Goal: Transaction & Acquisition: Download file/media

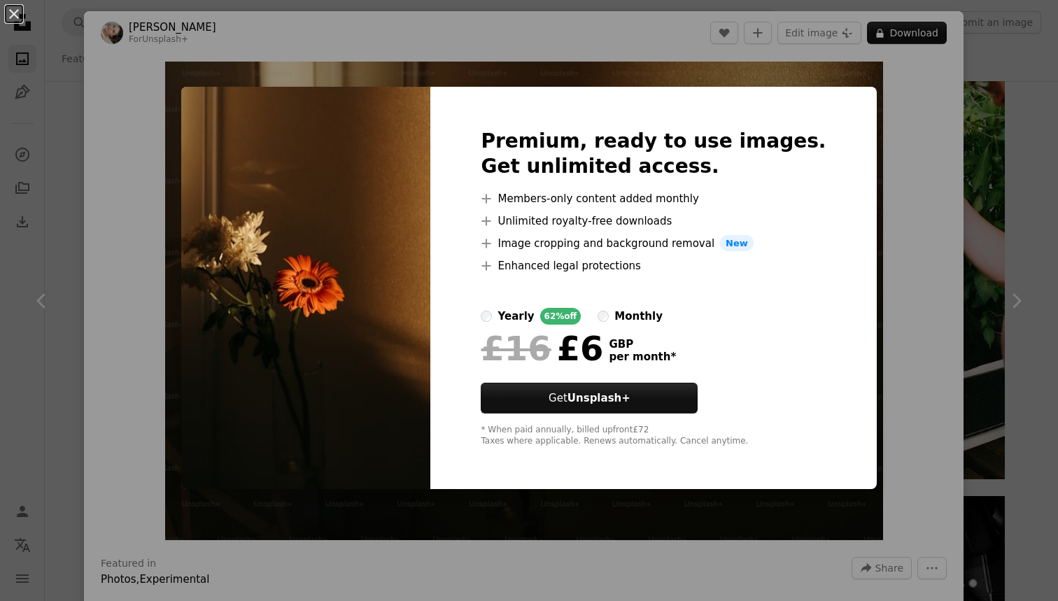
scroll to position [14091, 0]
click at [929, 173] on div "An X shape Premium, ready to use images. Get unlimited access. A plus sign Memb…" at bounding box center [529, 300] width 1058 height 601
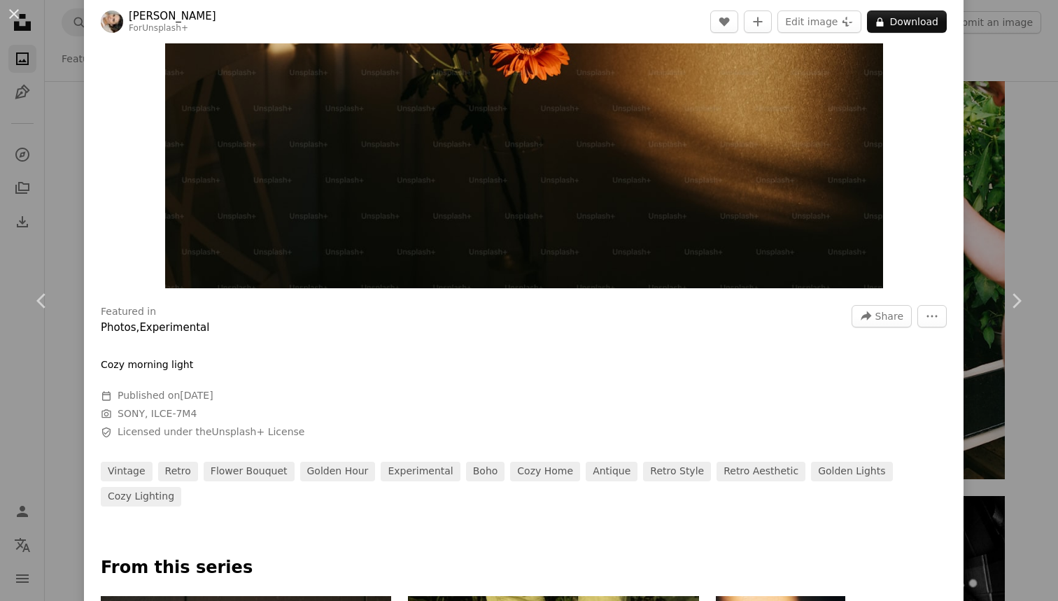
scroll to position [265, 0]
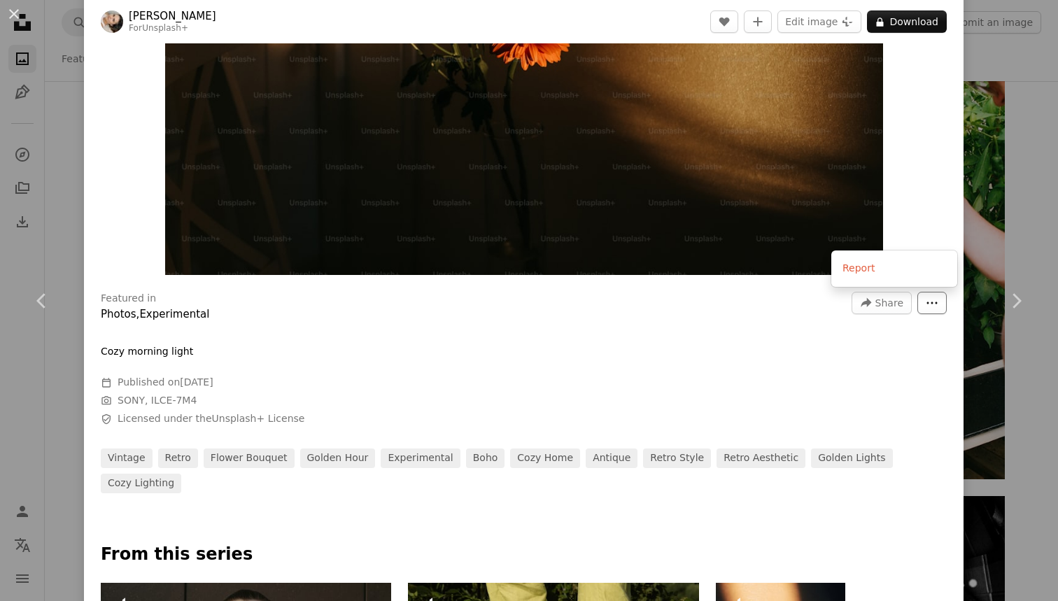
click at [938, 300] on icon "More Actions" at bounding box center [931, 303] width 13 height 13
click at [938, 301] on icon "More Actions" at bounding box center [931, 303] width 13 height 13
click at [1042, 271] on link "Chevron right" at bounding box center [1016, 301] width 84 height 134
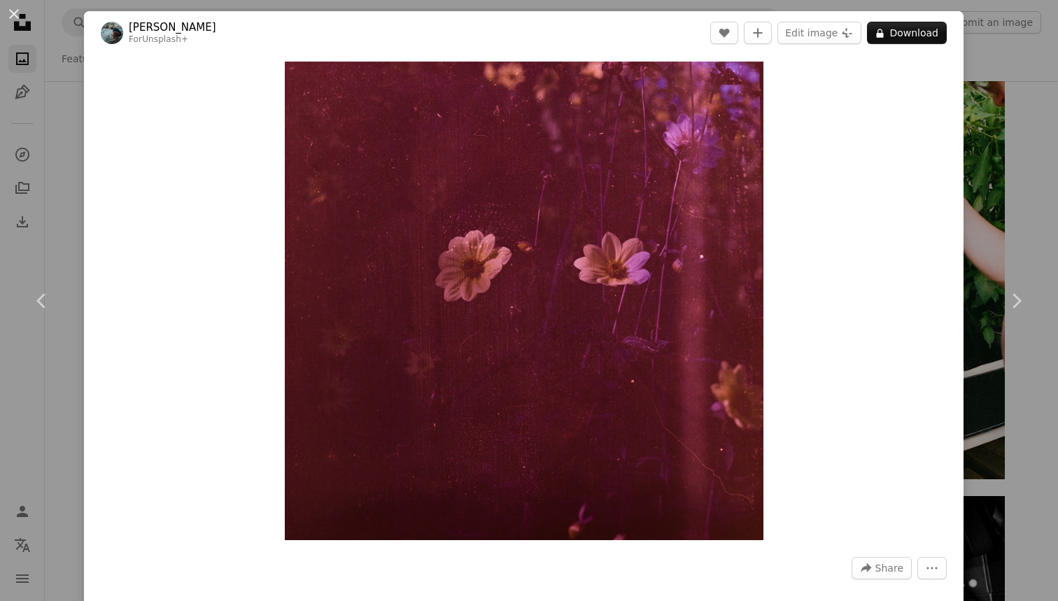
scroll to position [0, 550]
click at [6, 13] on button "An X shape" at bounding box center [14, 14] width 17 height 17
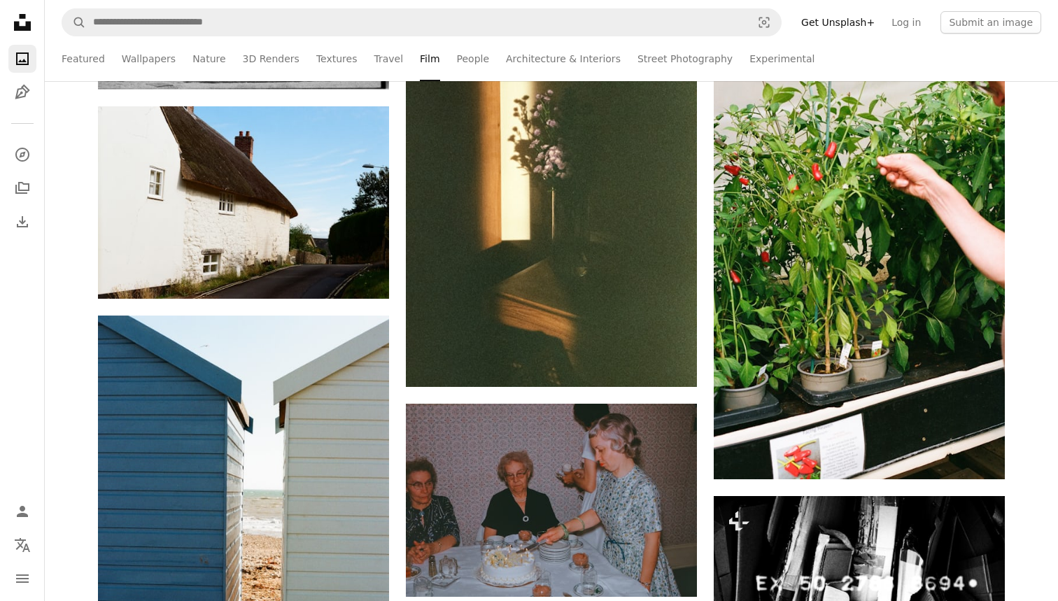
click at [874, 27] on link "Get Unsplash+" at bounding box center [837, 22] width 90 height 22
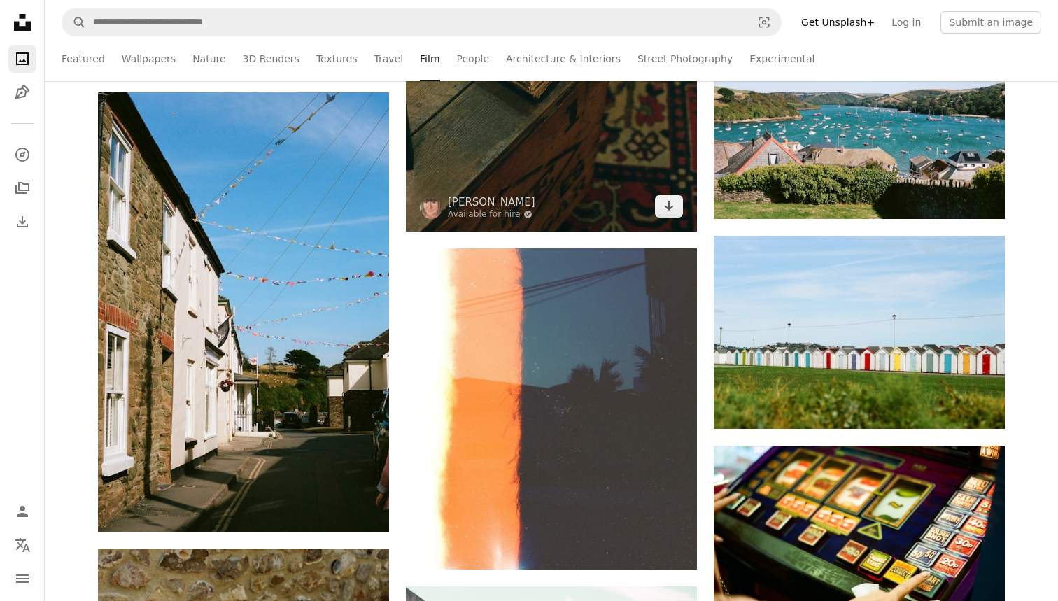
scroll to position [15793, 0]
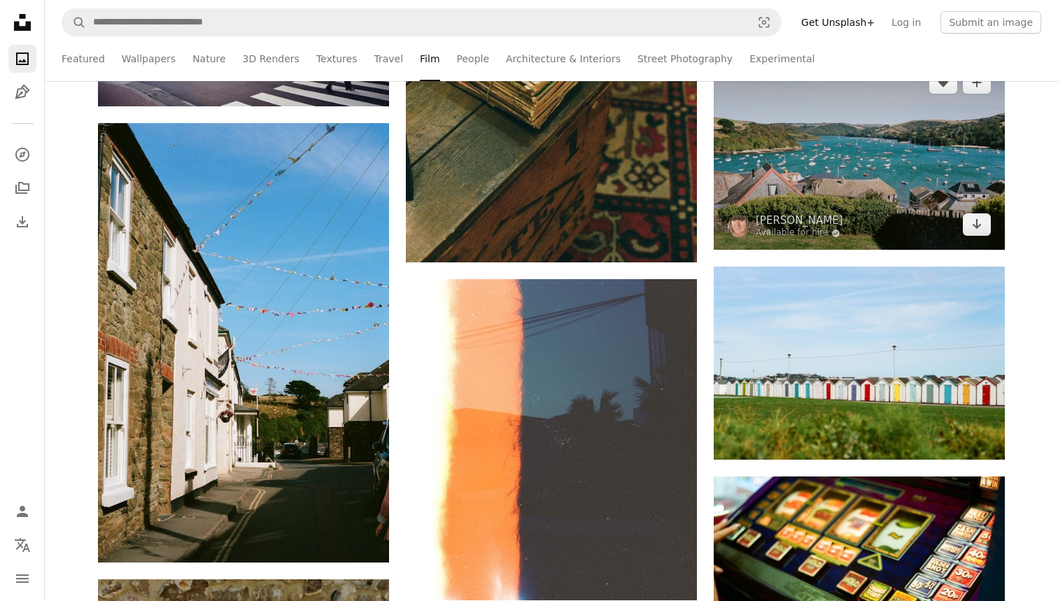
click at [845, 188] on img at bounding box center [858, 153] width 291 height 192
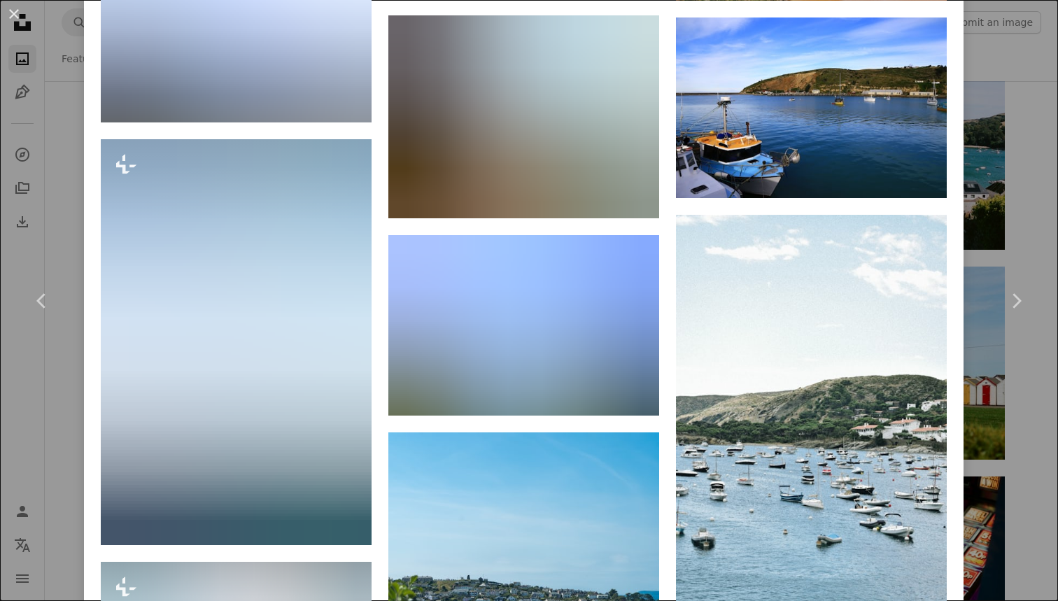
scroll to position [1545, 0]
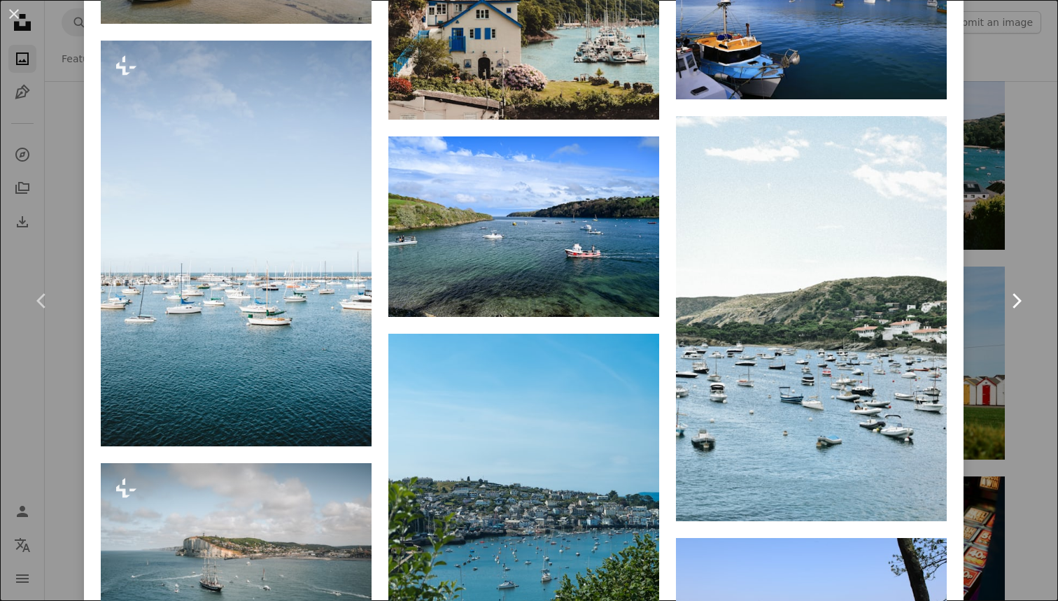
click at [1032, 263] on link "Chevron right" at bounding box center [1016, 301] width 84 height 134
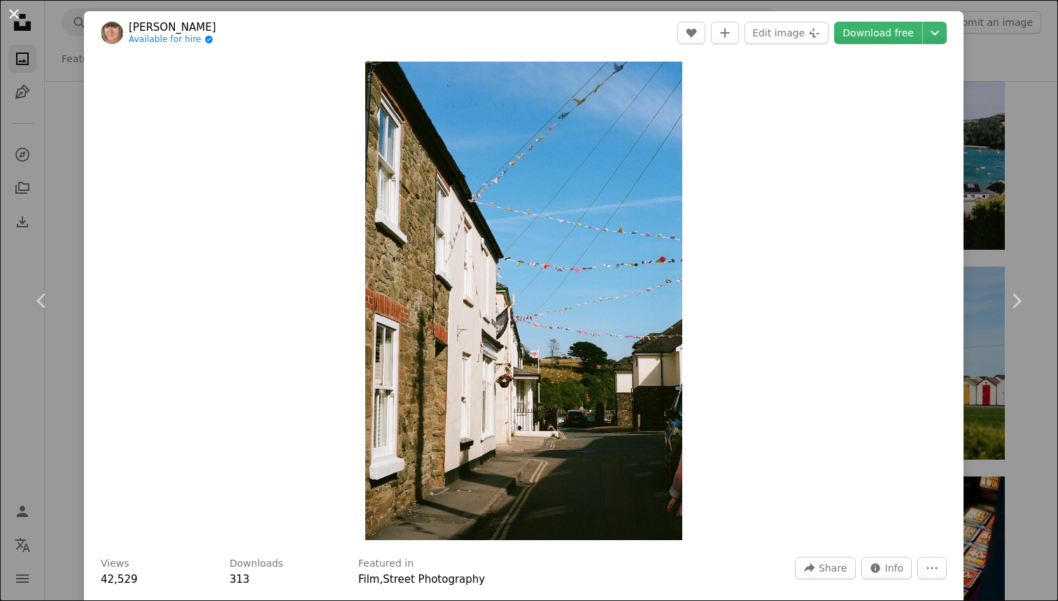
click at [13, 17] on button "An X shape" at bounding box center [14, 14] width 17 height 17
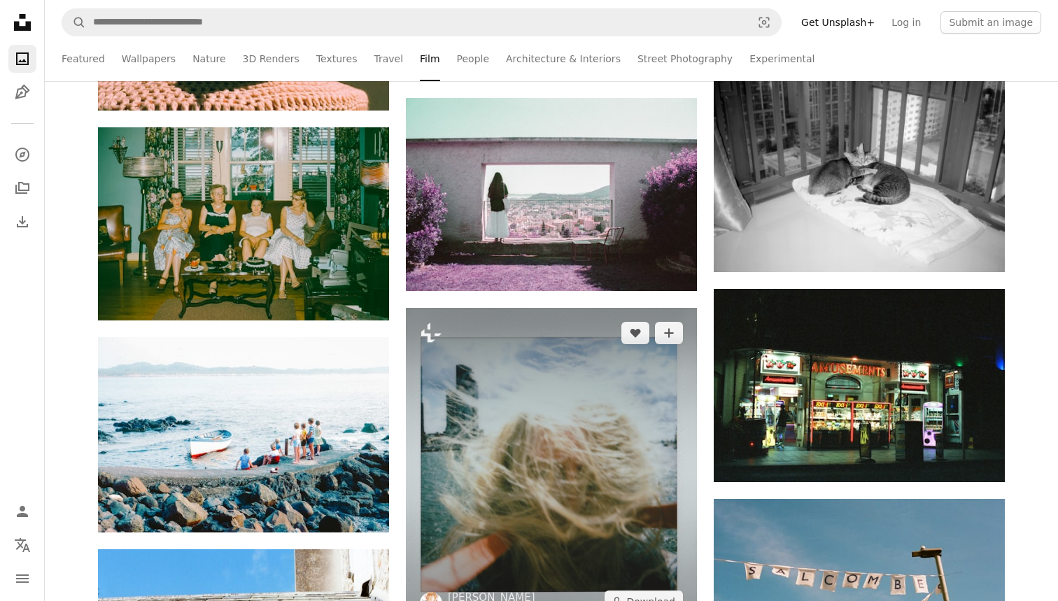
scroll to position [18892, 0]
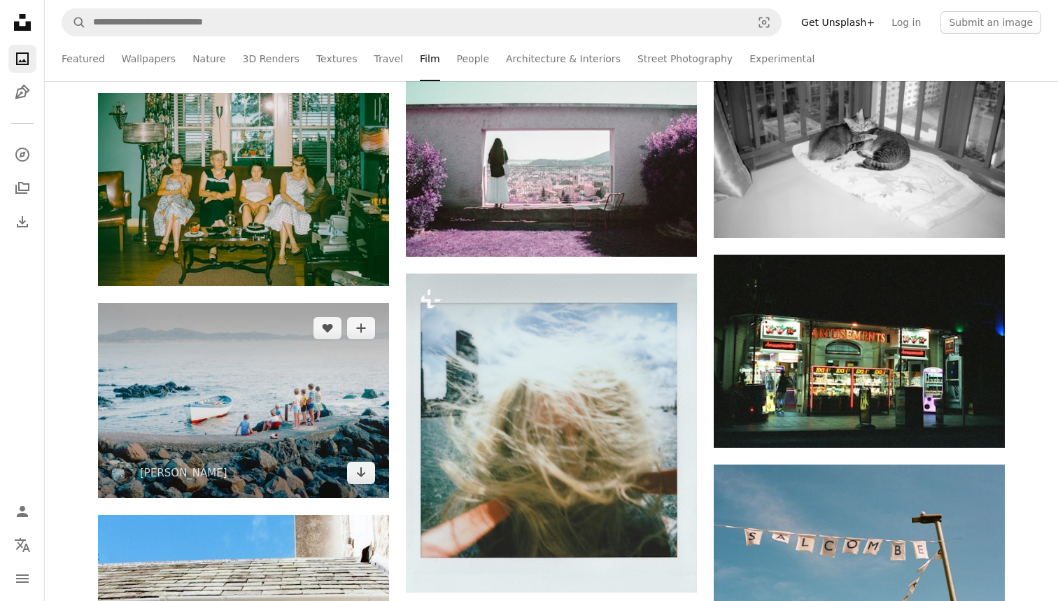
click at [227, 383] on img at bounding box center [243, 400] width 291 height 195
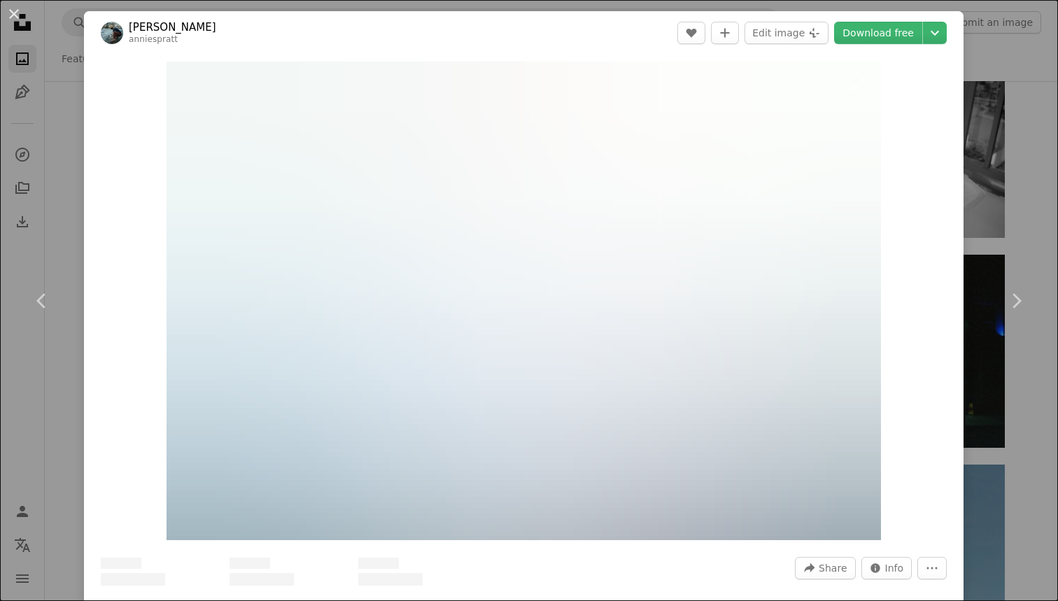
scroll to position [1025, 0]
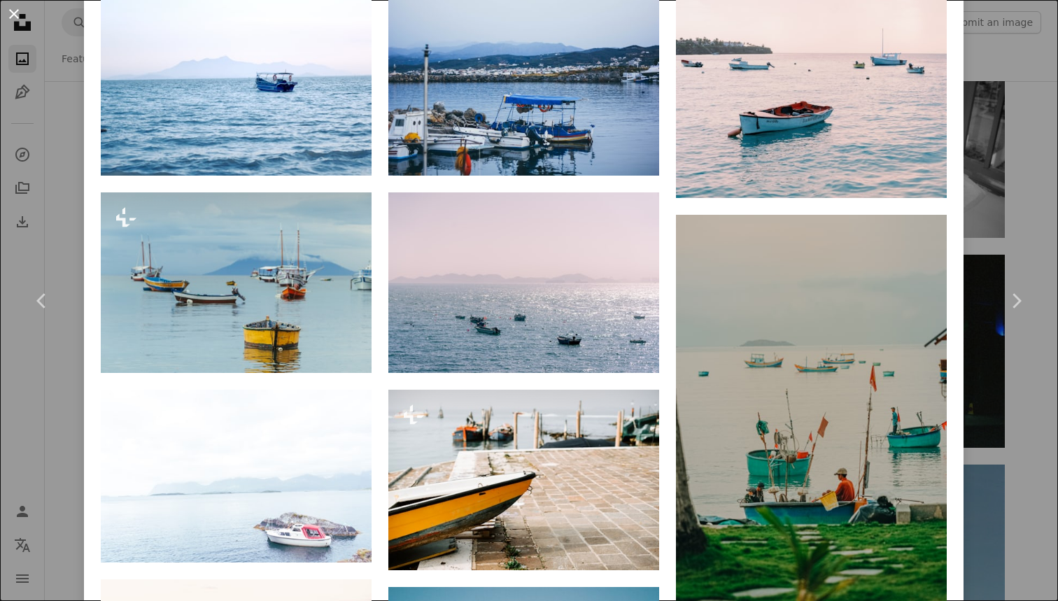
click at [15, 16] on button "An X shape" at bounding box center [14, 14] width 17 height 17
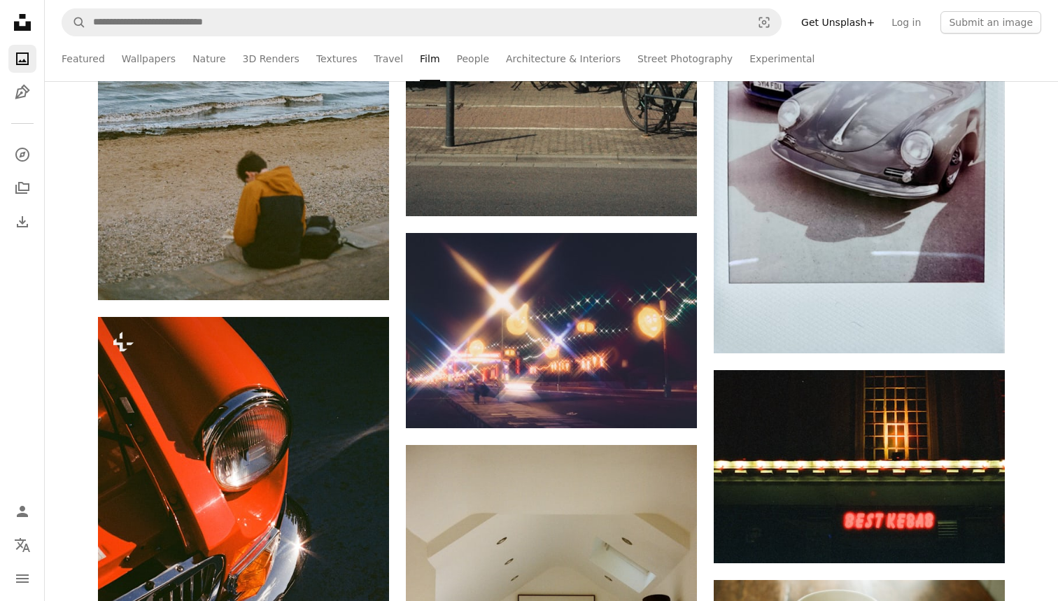
scroll to position [21032, 0]
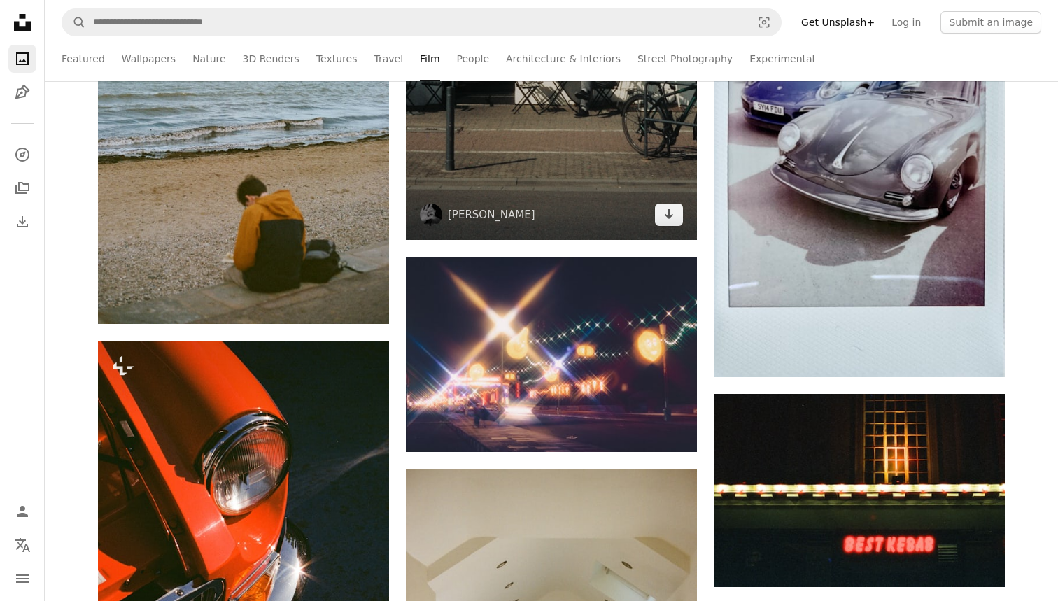
click at [557, 176] on img at bounding box center [551, 23] width 291 height 434
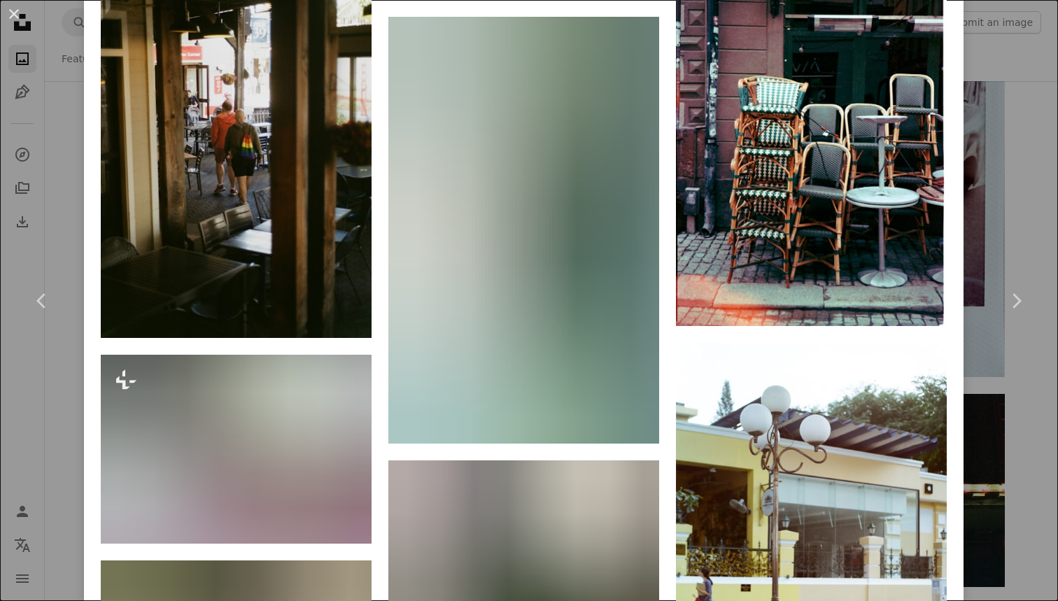
scroll to position [1514, 0]
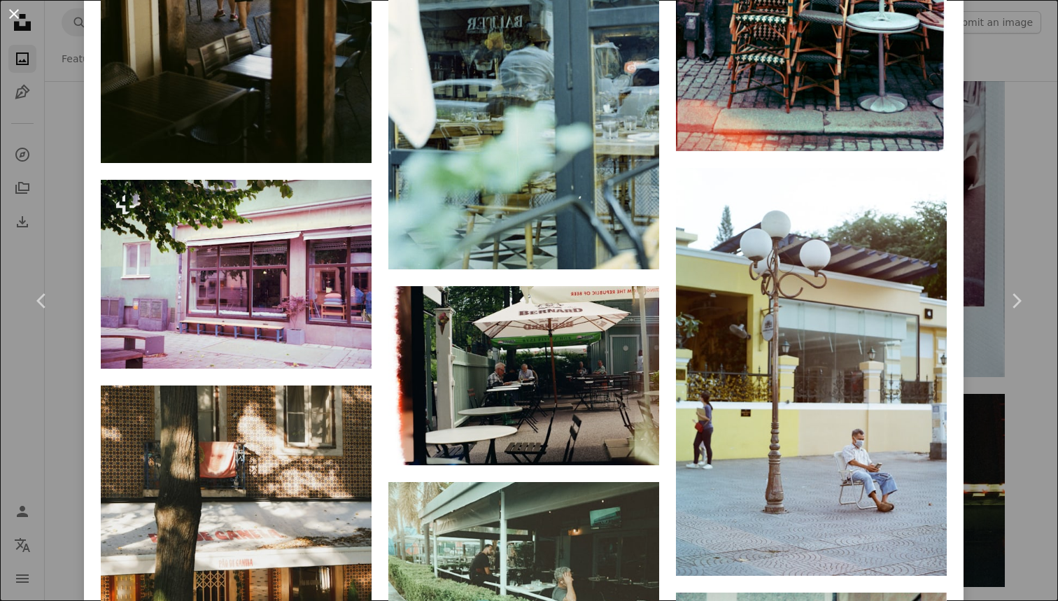
click at [22, 20] on button "An X shape" at bounding box center [14, 14] width 17 height 17
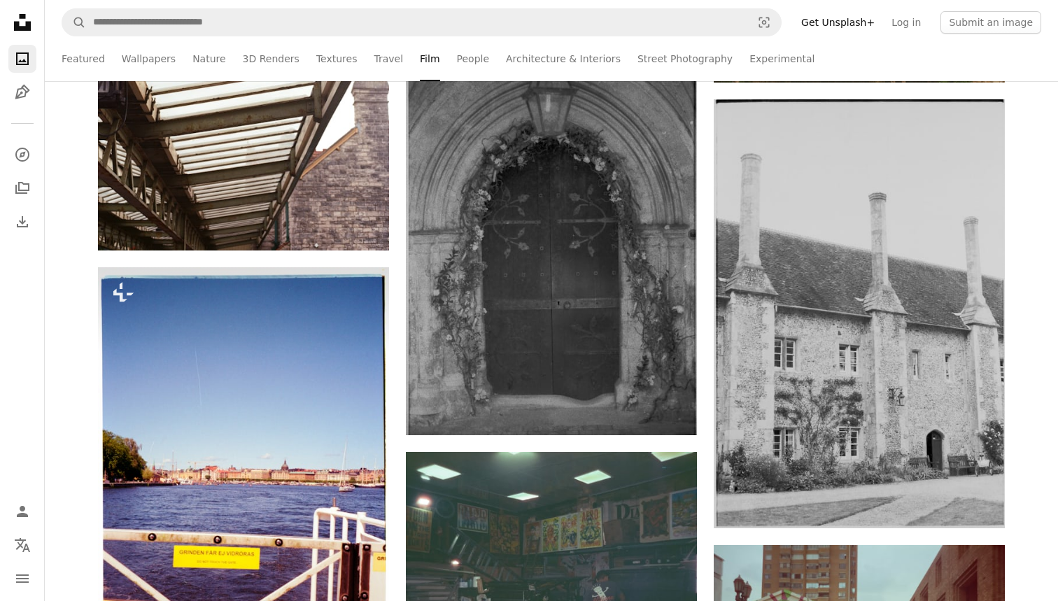
scroll to position [26117, 0]
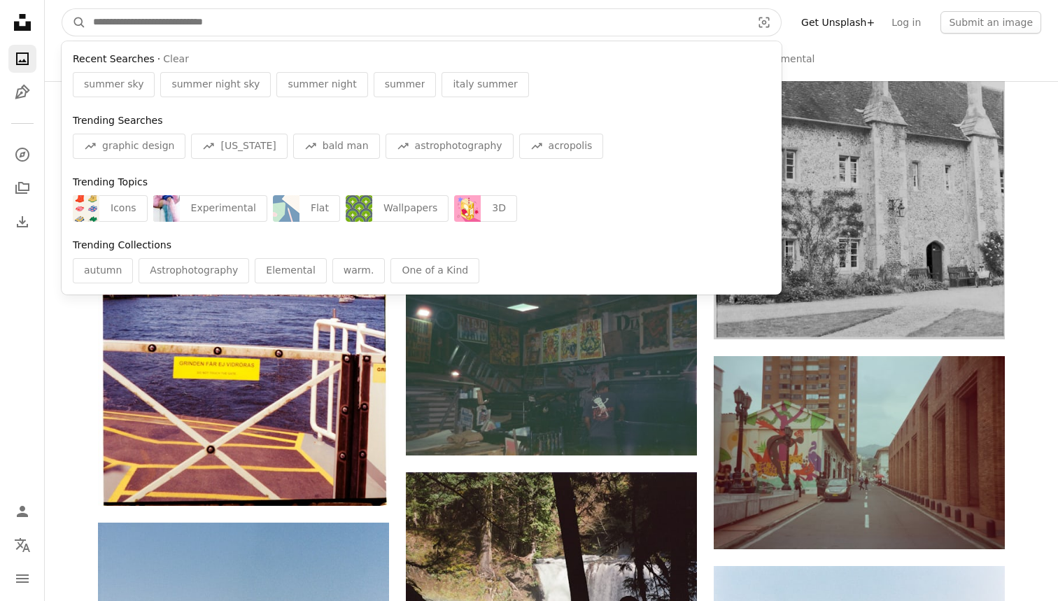
click at [227, 27] on input "Find visuals sitewide" at bounding box center [416, 22] width 661 height 27
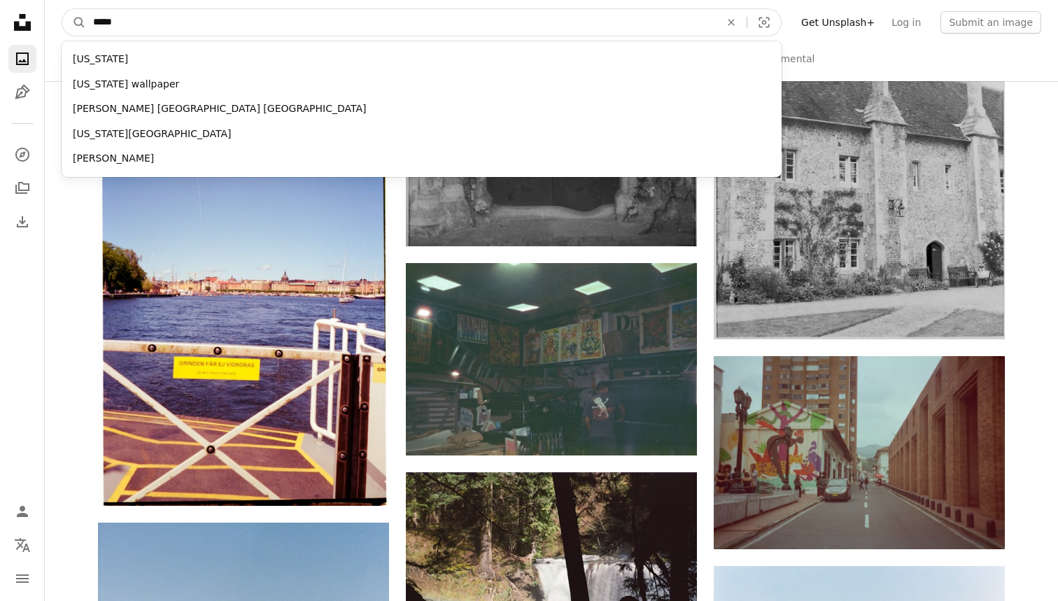
type input "******"
click at [74, 22] on button "A magnifying glass" at bounding box center [74, 22] width 24 height 27
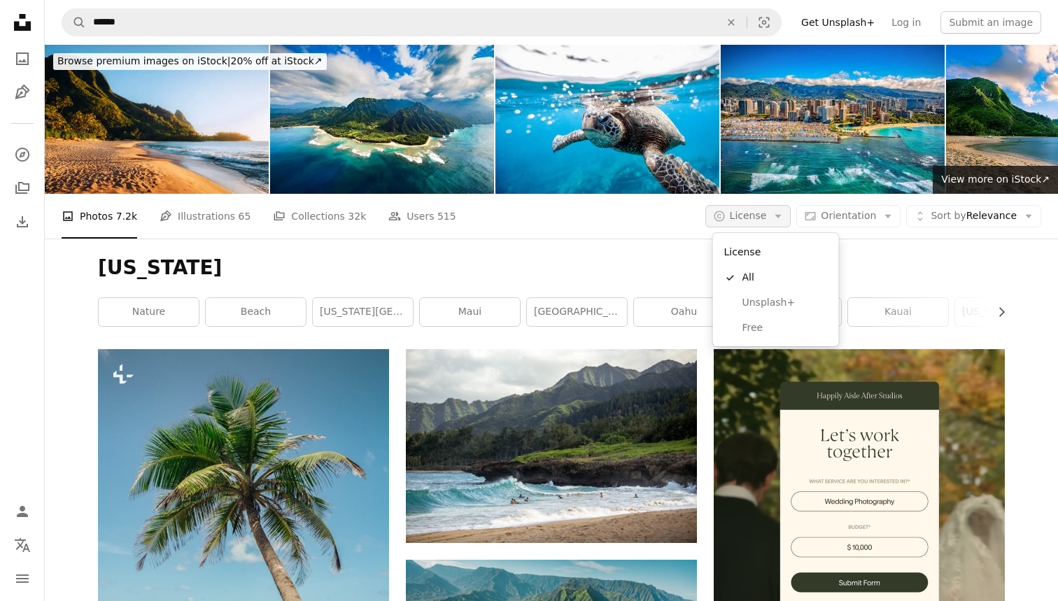
click at [767, 218] on span "License" at bounding box center [748, 215] width 37 height 11
click at [758, 325] on span "Free" at bounding box center [784, 328] width 85 height 14
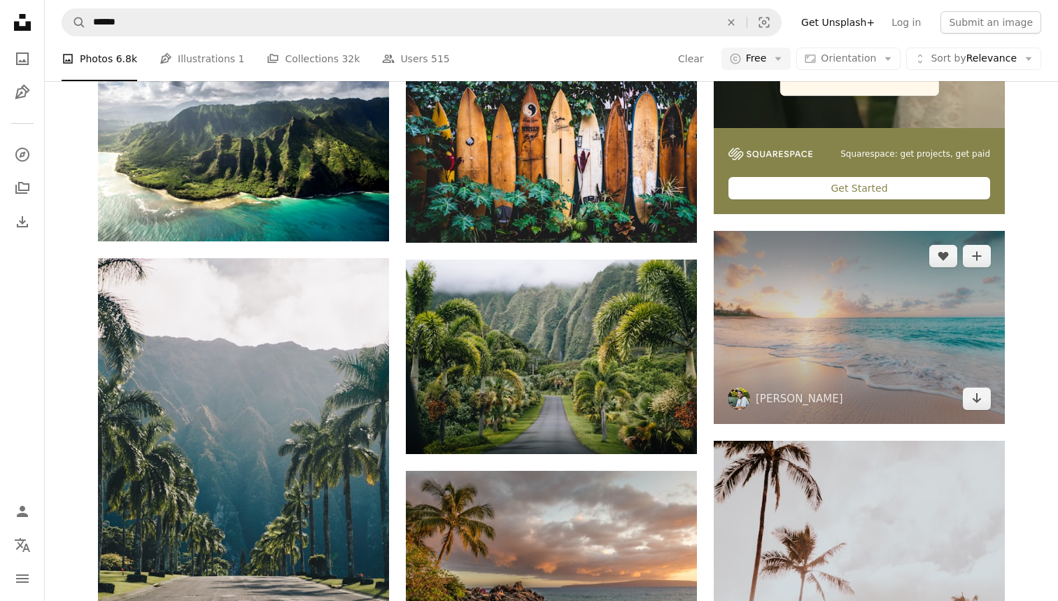
scroll to position [196, 0]
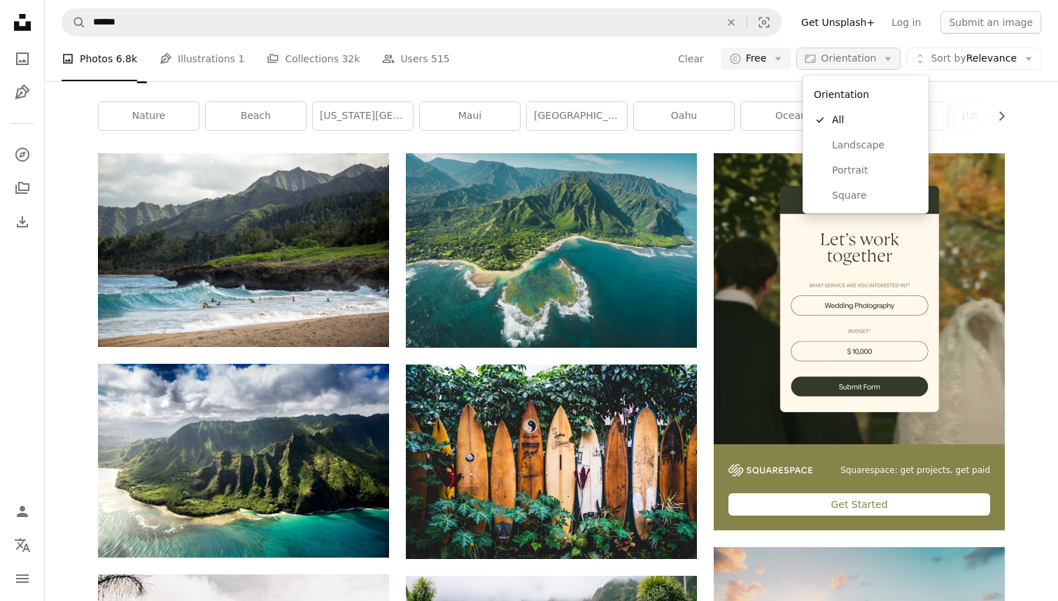
click at [848, 57] on span "Orientation" at bounding box center [847, 57] width 55 height 11
click at [857, 138] on span "Landscape" at bounding box center [874, 145] width 85 height 14
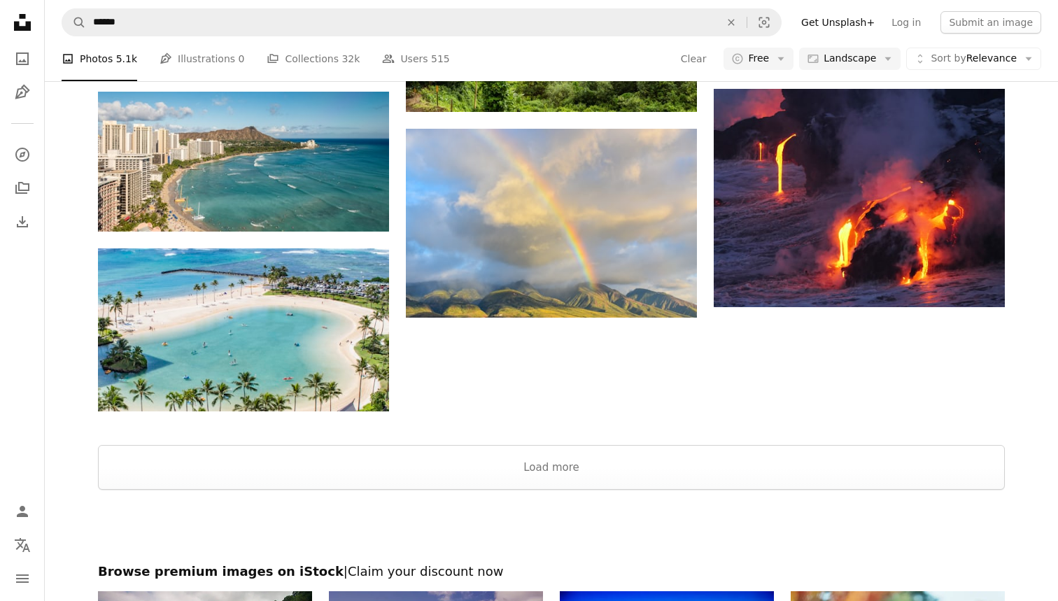
scroll to position [1639, 0]
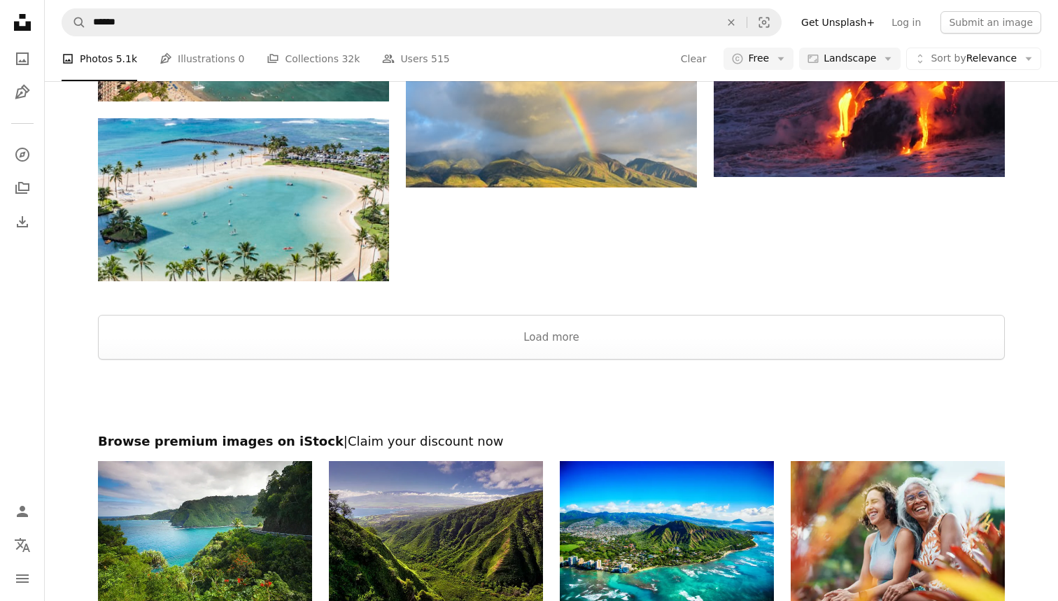
click at [536, 373] on div at bounding box center [551, 396] width 1013 height 73
click at [546, 365] on div at bounding box center [551, 396] width 1013 height 73
click at [552, 357] on button "Load more" at bounding box center [551, 337] width 906 height 45
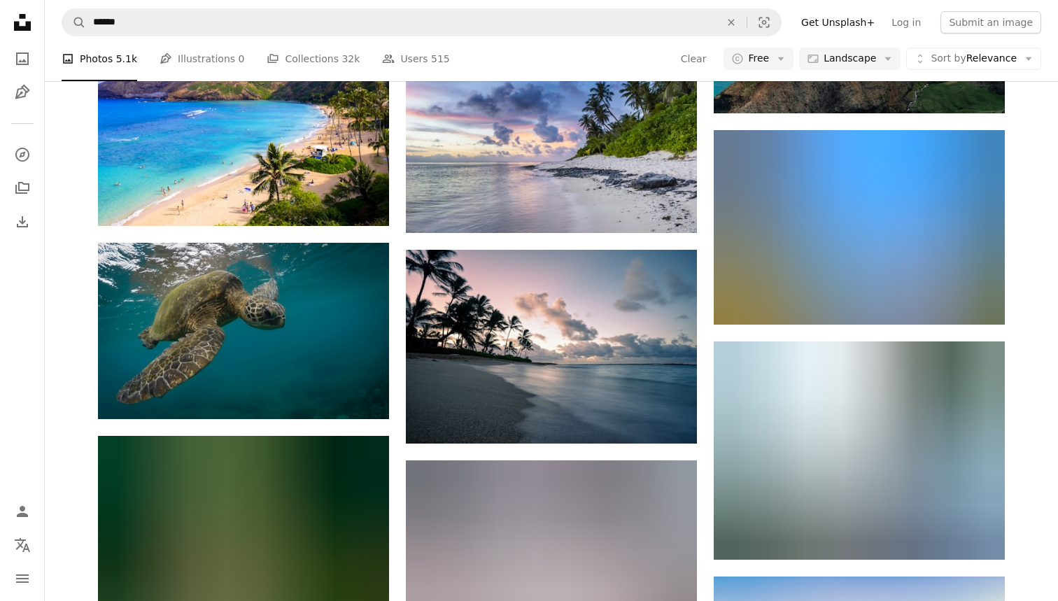
scroll to position [4970, 0]
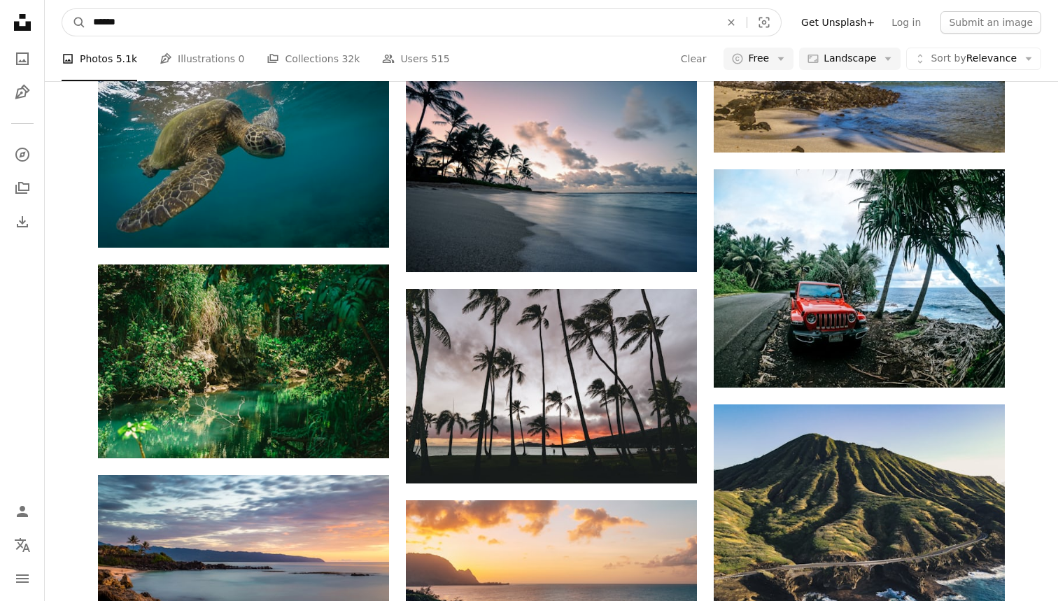
click at [335, 24] on input "******" at bounding box center [401, 22] width 630 height 27
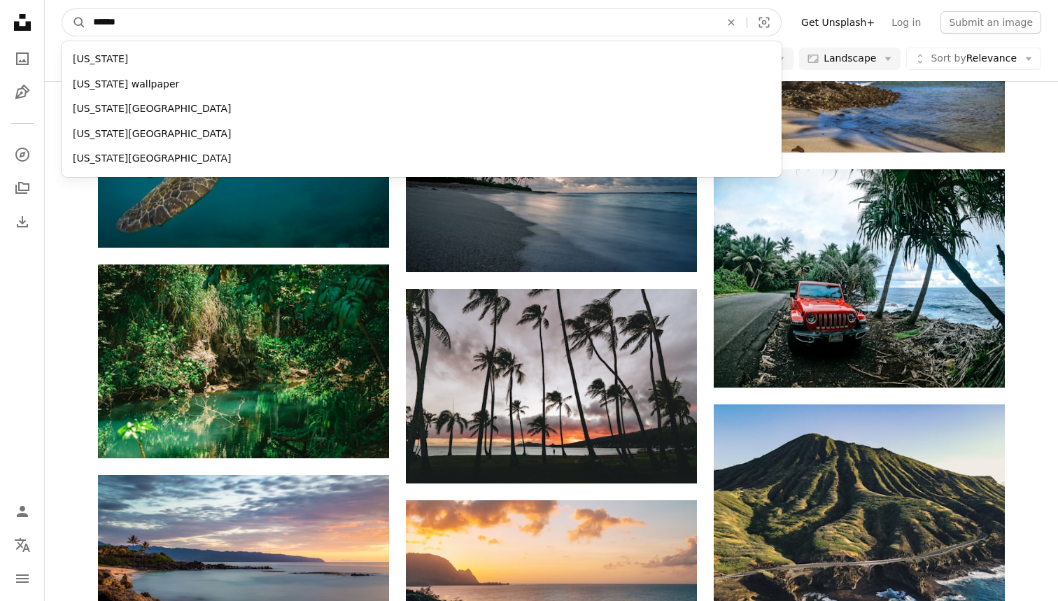
type input "******"
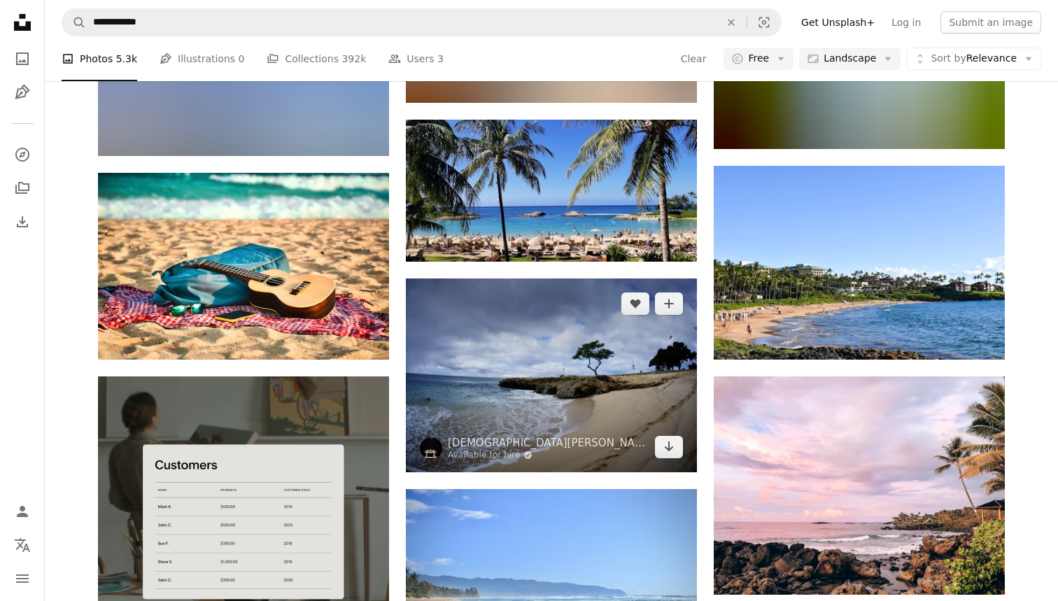
scroll to position [1651, 0]
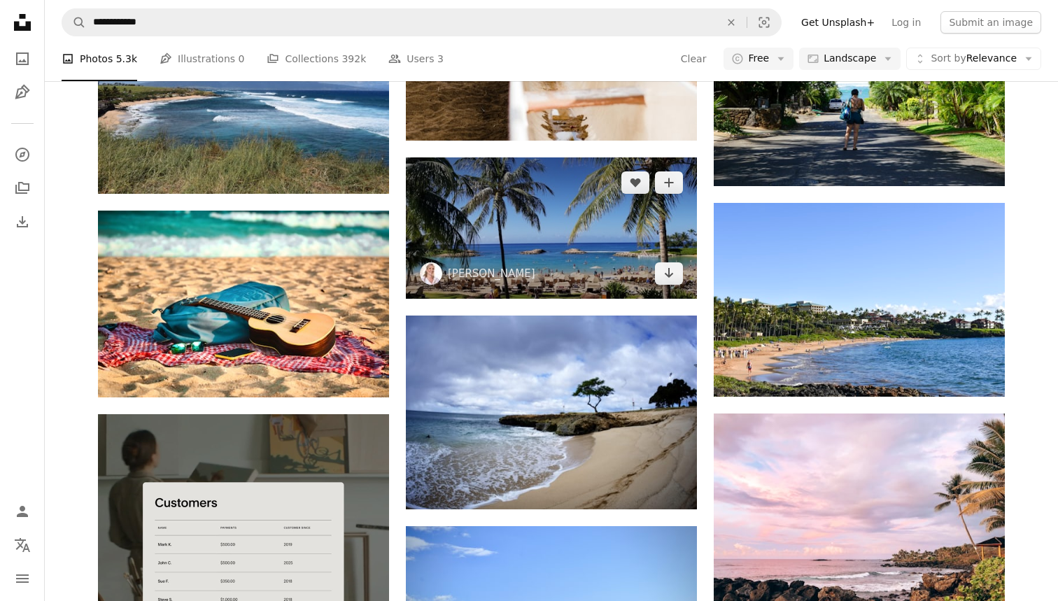
click at [589, 243] on img at bounding box center [551, 227] width 291 height 141
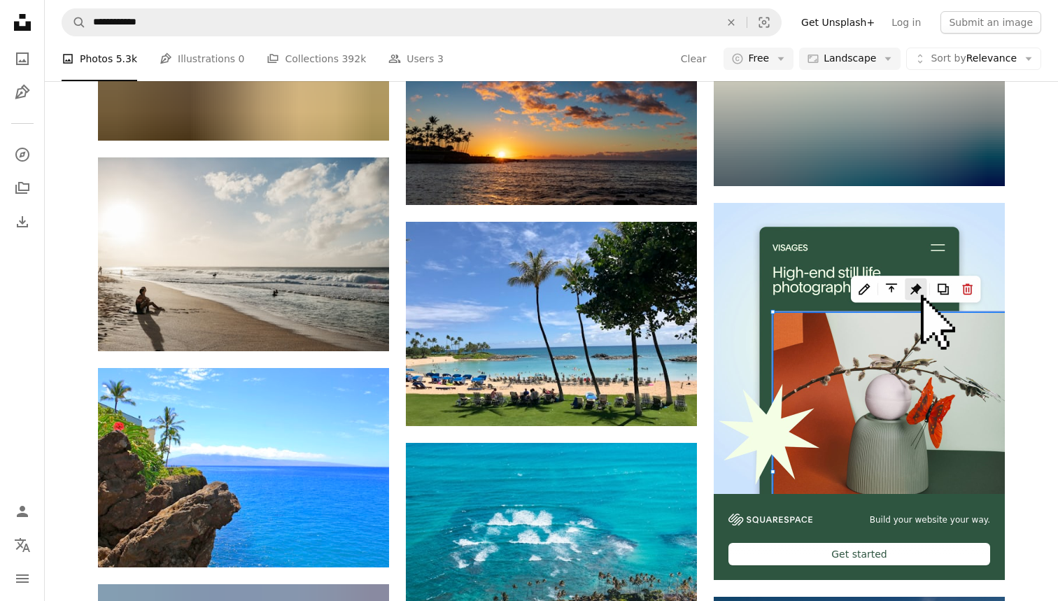
scroll to position [3301, 0]
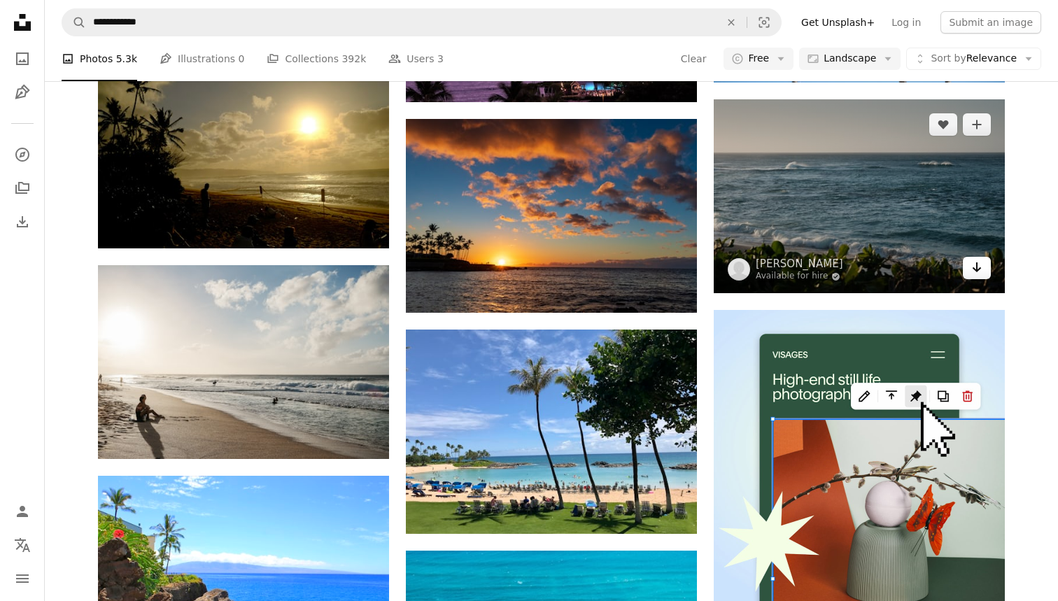
click at [983, 275] on link "Arrow pointing down" at bounding box center [976, 268] width 28 height 22
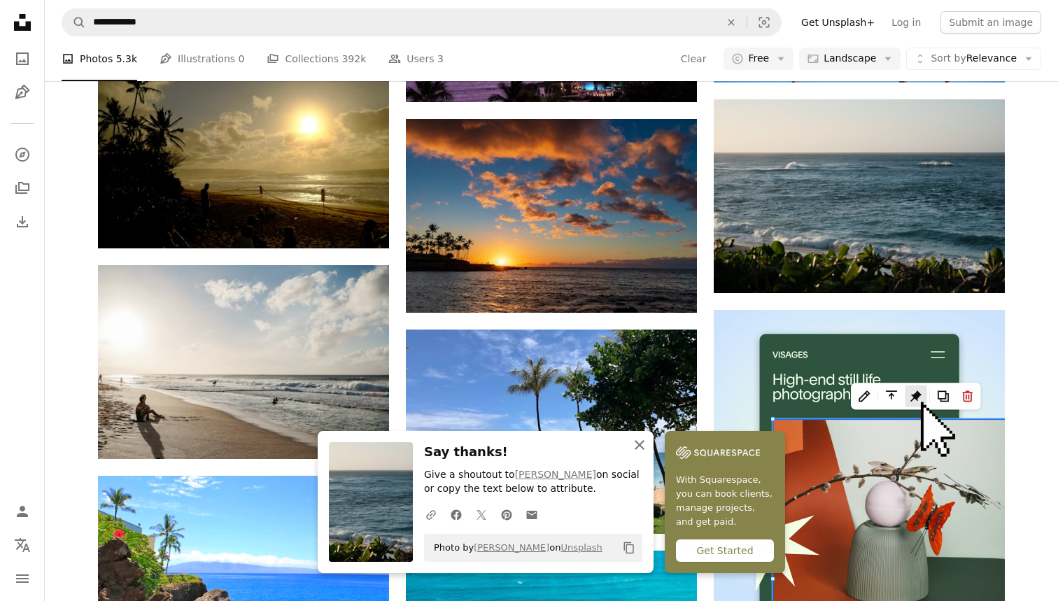
click at [641, 447] on icon "An X shape" at bounding box center [639, 444] width 17 height 17
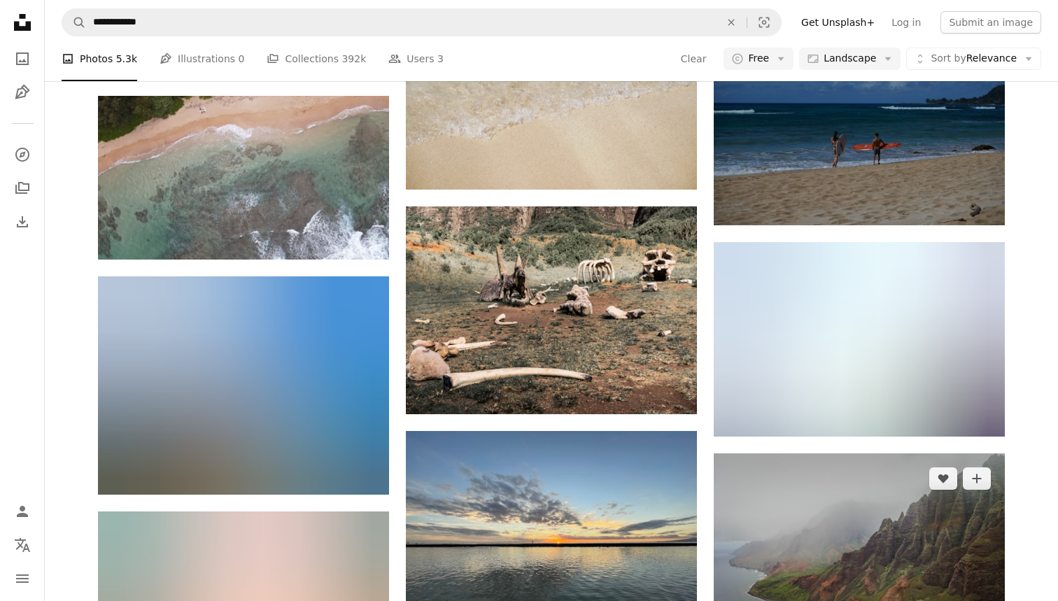
scroll to position [6004, 0]
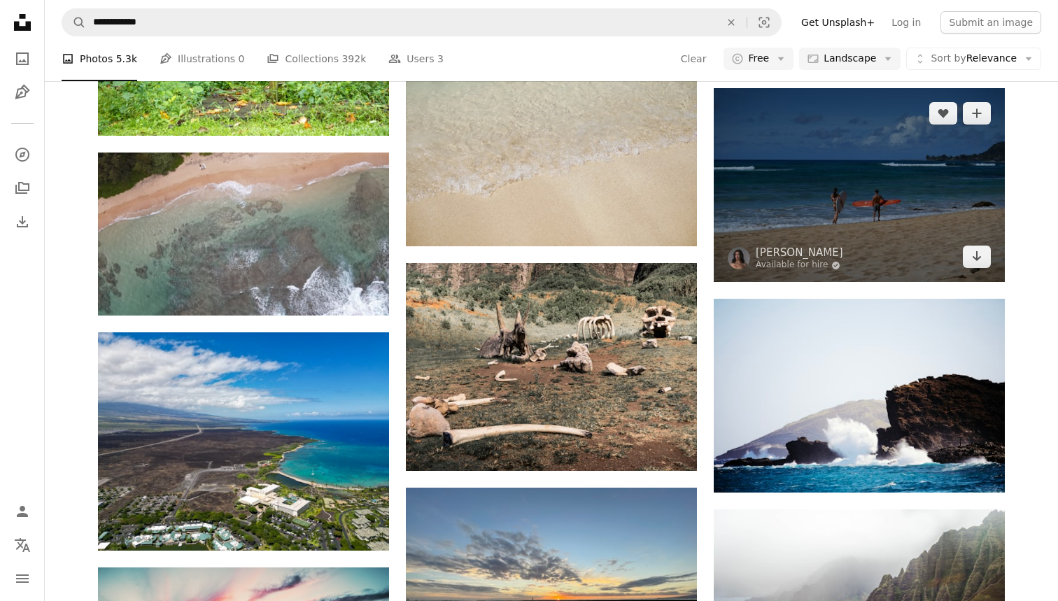
click at [863, 187] on img at bounding box center [858, 185] width 291 height 194
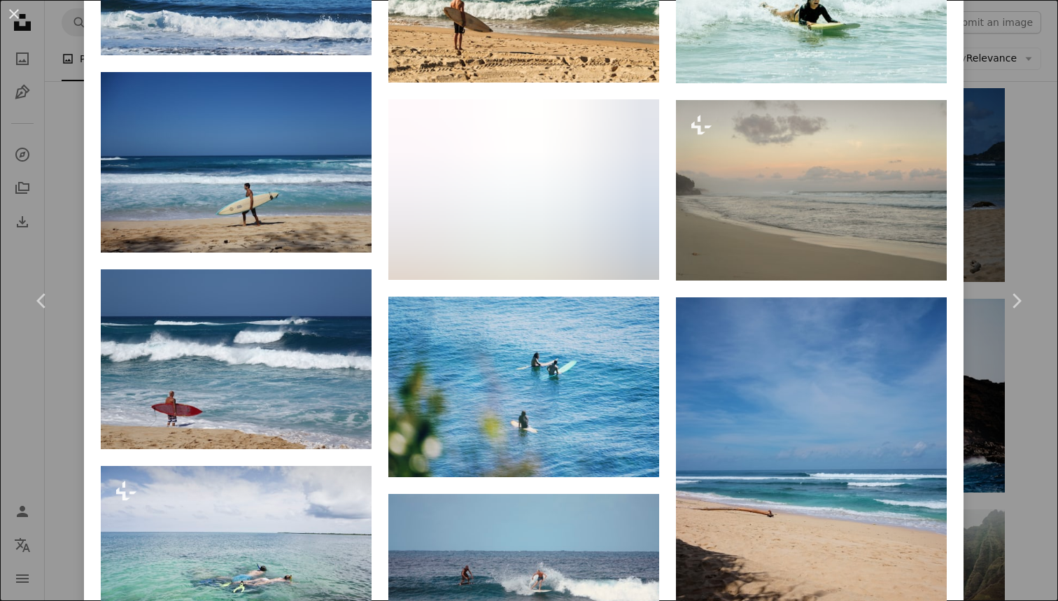
scroll to position [2028, 0]
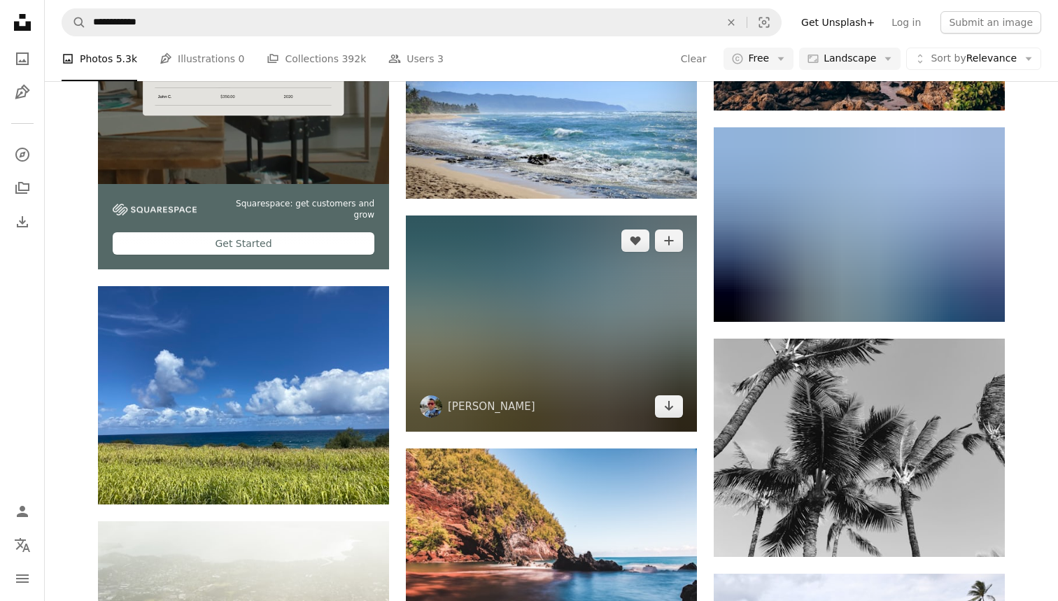
scroll to position [2246, 0]
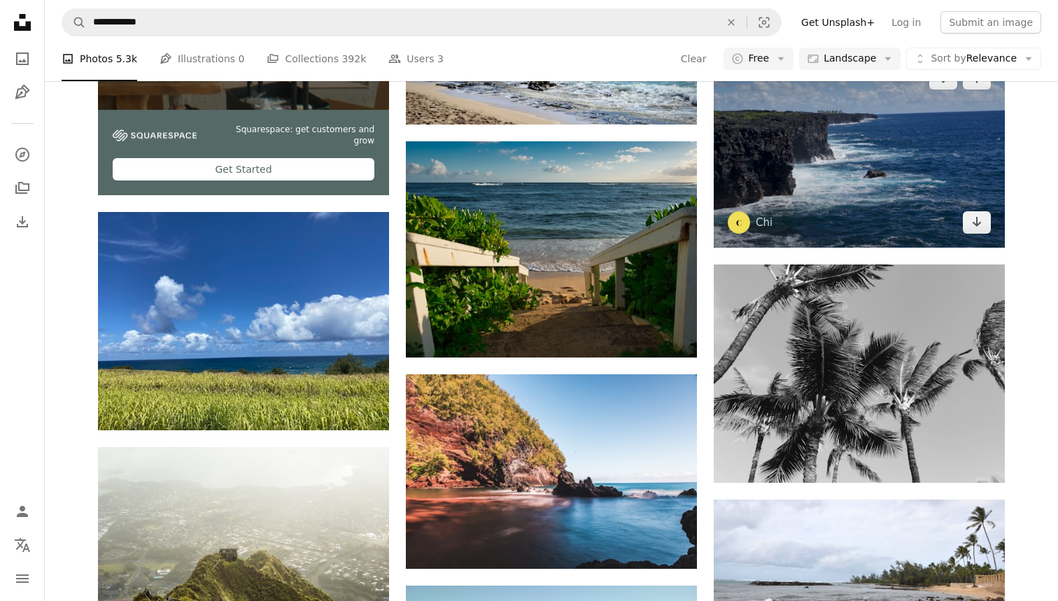
click at [833, 171] on img at bounding box center [858, 150] width 291 height 194
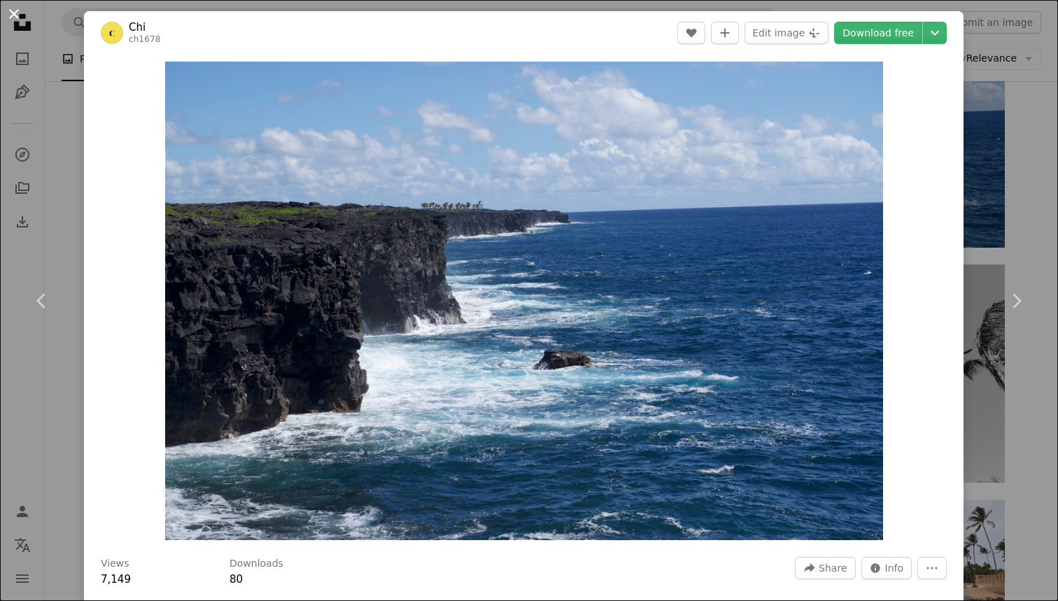
click at [8, 14] on button "An X shape" at bounding box center [14, 14] width 17 height 17
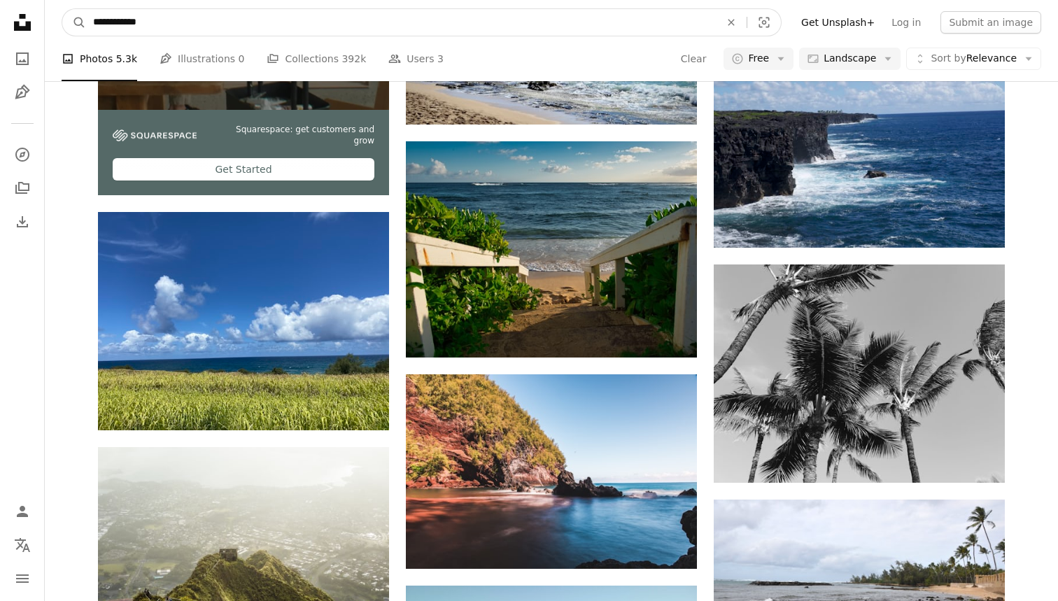
drag, startPoint x: 175, startPoint y: 22, endPoint x: 60, endPoint y: 18, distance: 114.8
click at [59, 18] on nav "**********" at bounding box center [551, 22] width 1013 height 45
paste input "********"
drag, startPoint x: 146, startPoint y: 20, endPoint x: 0, endPoint y: 15, distance: 146.2
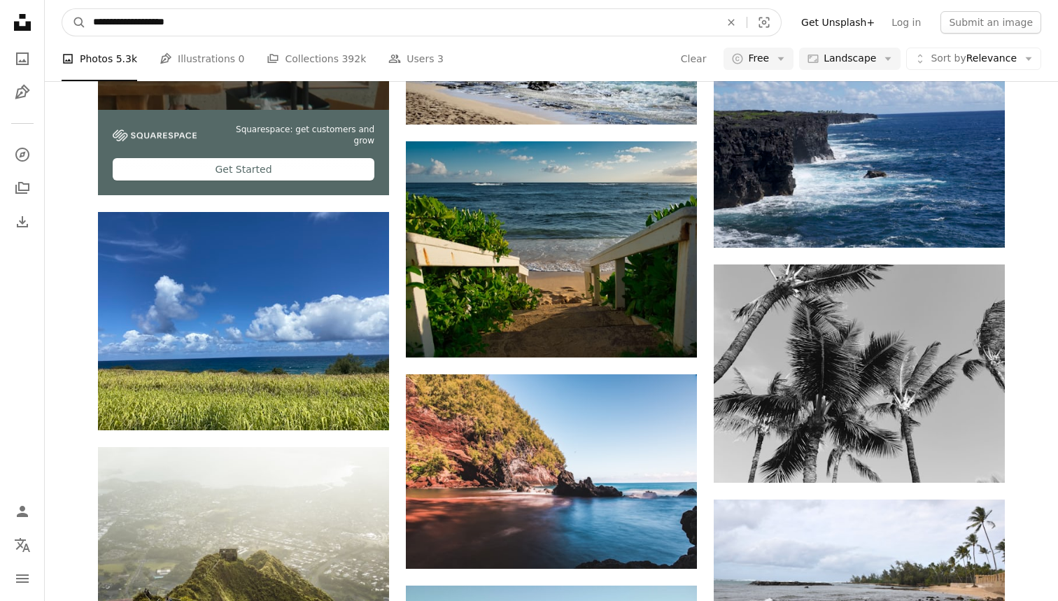
type input "********"
click at [74, 22] on button "A magnifying glass" at bounding box center [74, 22] width 24 height 27
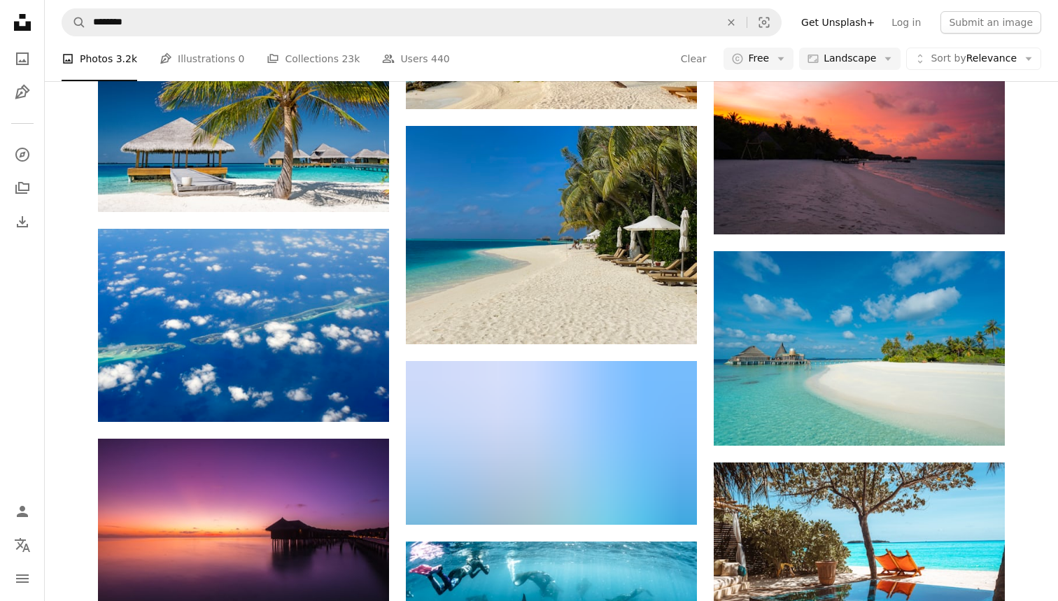
scroll to position [2779, 0]
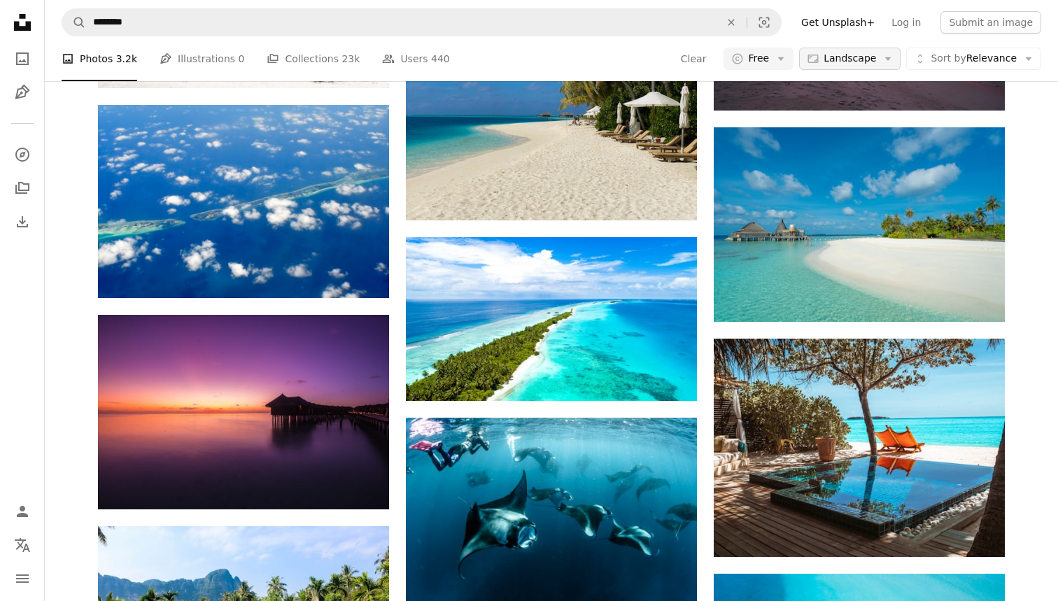
click at [889, 52] on button "Aspect ratio Landscape Arrow down" at bounding box center [849, 59] width 101 height 22
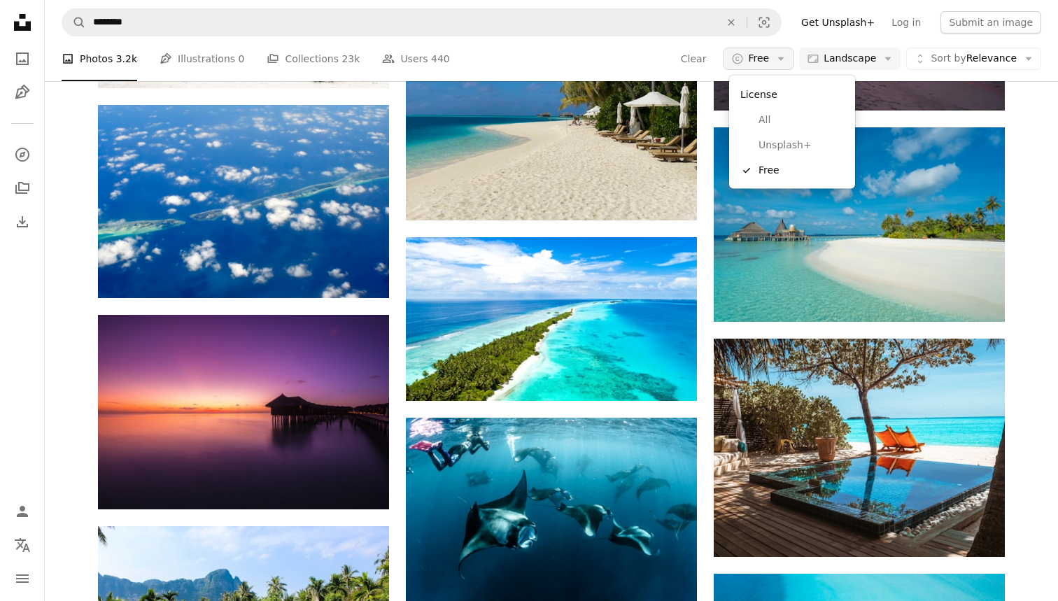
click at [752, 59] on button "A copyright icon © Free Arrow down" at bounding box center [758, 59] width 70 height 22
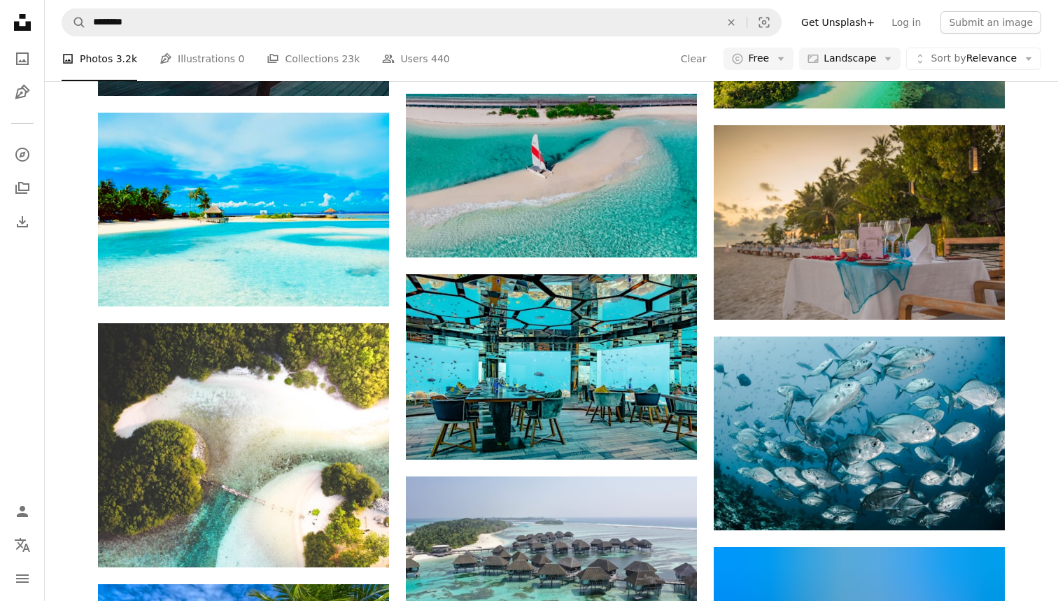
scroll to position [9692, 0]
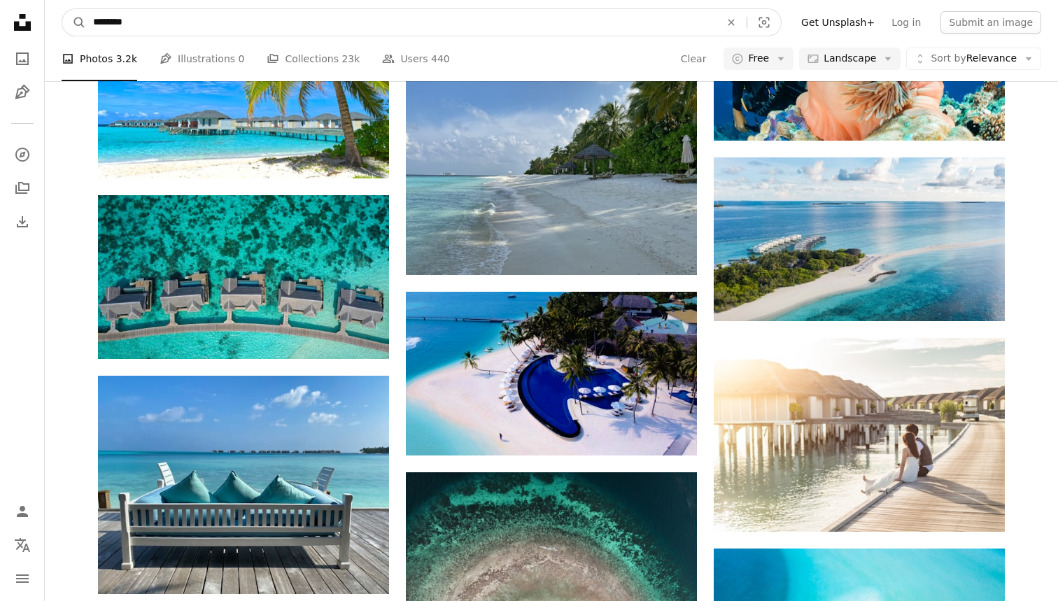
click at [241, 20] on input "********" at bounding box center [401, 22] width 630 height 27
type input "**********"
click at [74, 22] on button "A magnifying glass" at bounding box center [74, 22] width 24 height 27
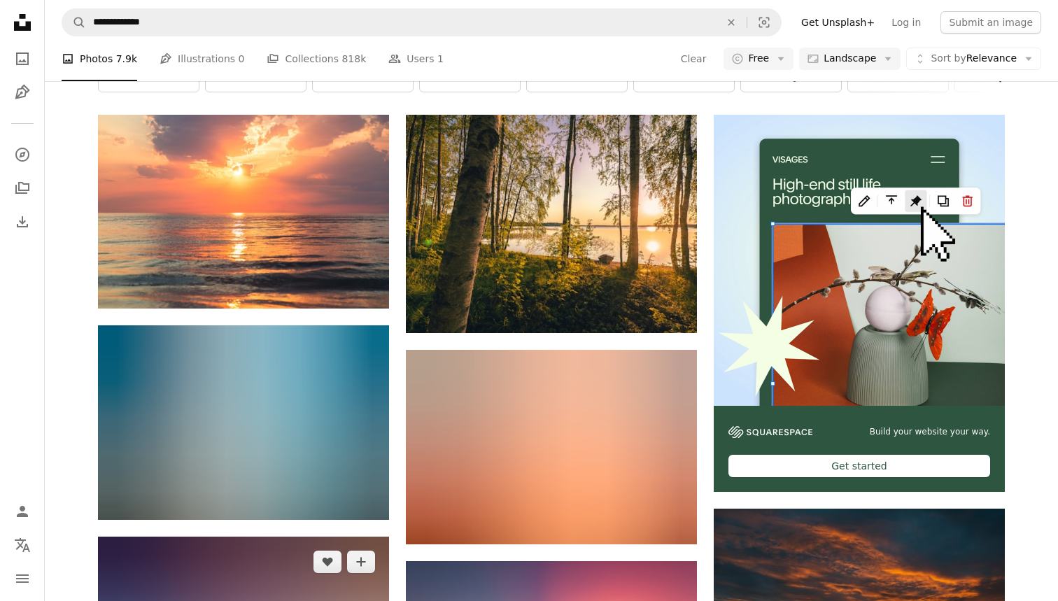
scroll to position [37, 0]
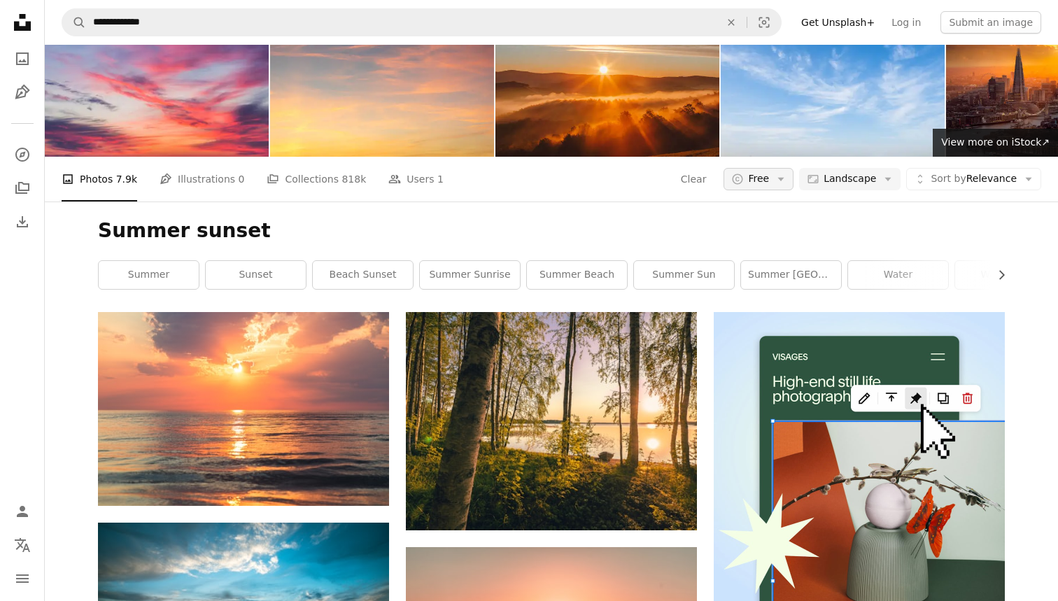
click at [760, 183] on span "Free" at bounding box center [758, 179] width 21 height 14
click at [773, 269] on span "Unsplash+" at bounding box center [800, 266] width 85 height 14
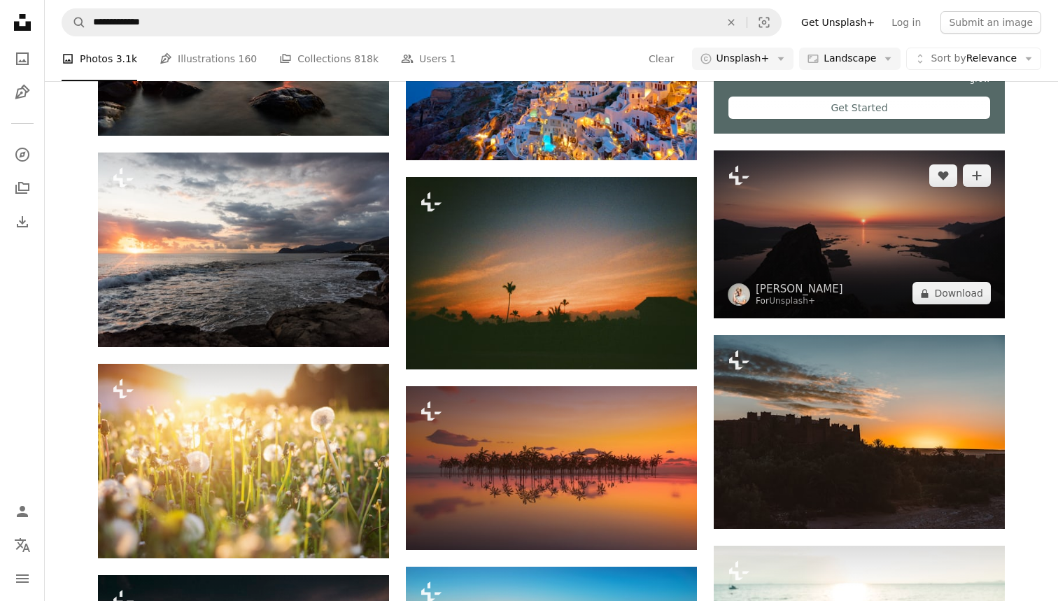
scroll to position [594, 0]
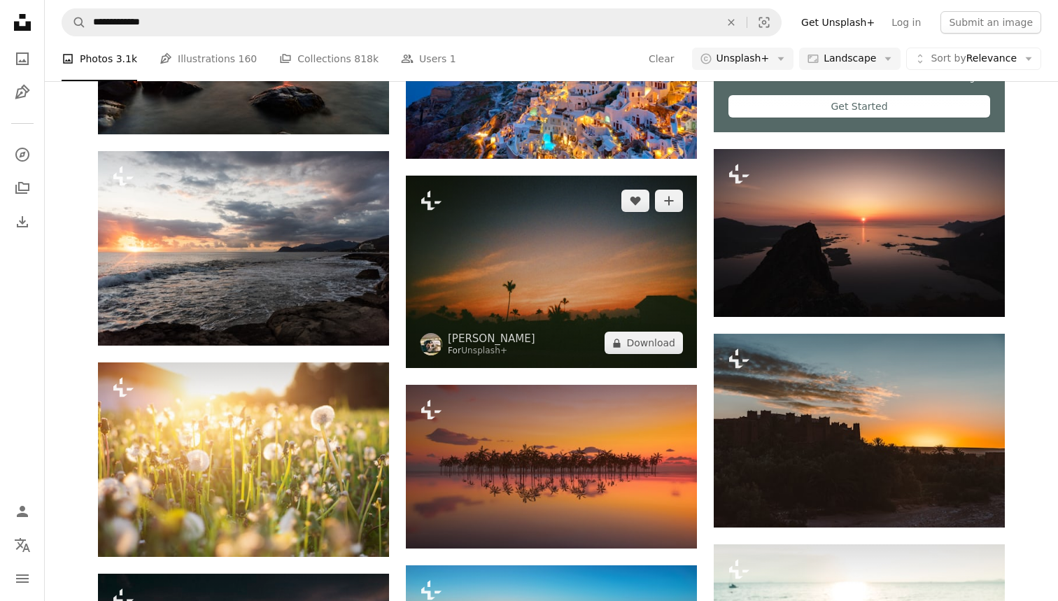
click at [615, 290] on img at bounding box center [551, 272] width 291 height 192
click at [660, 348] on button "A lock Download" at bounding box center [643, 343] width 78 height 22
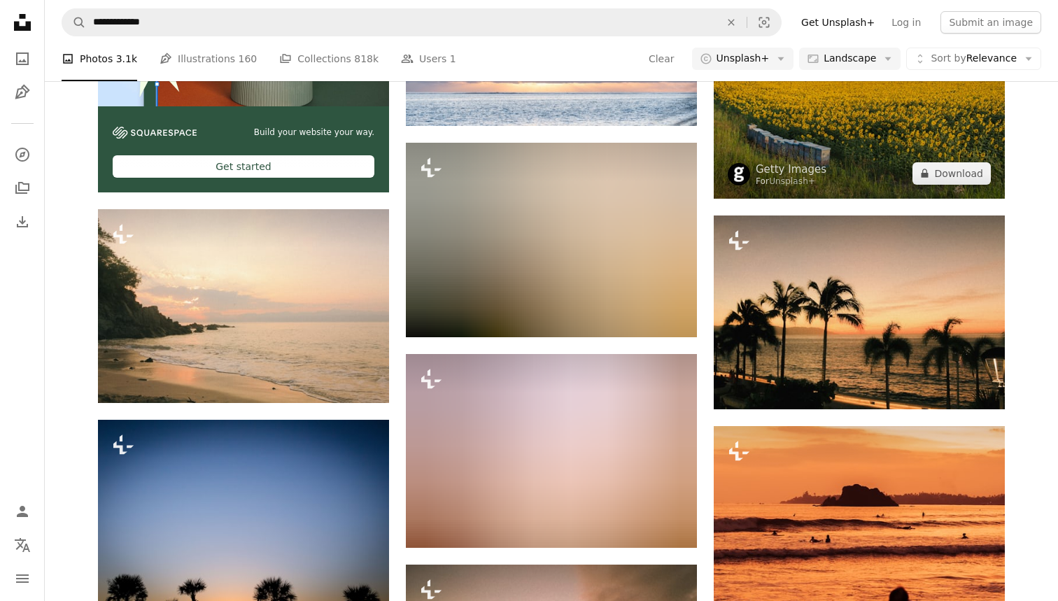
scroll to position [2388, 0]
